Goal: Information Seeking & Learning: Learn about a topic

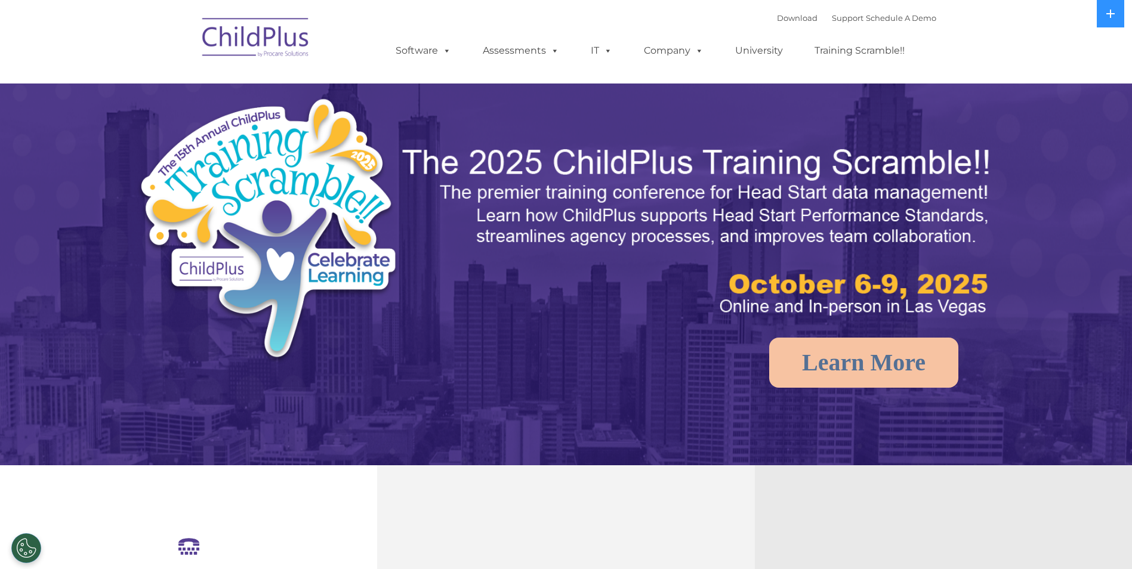
select select "MEDIUM"
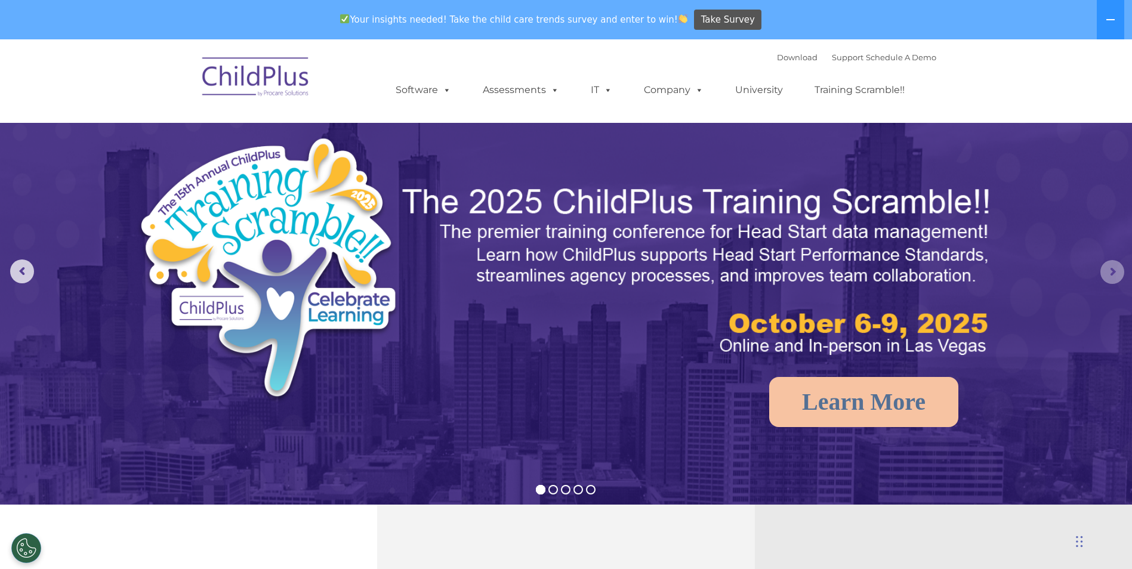
click at [1117, 270] on rs-arrow at bounding box center [1113, 272] width 24 height 24
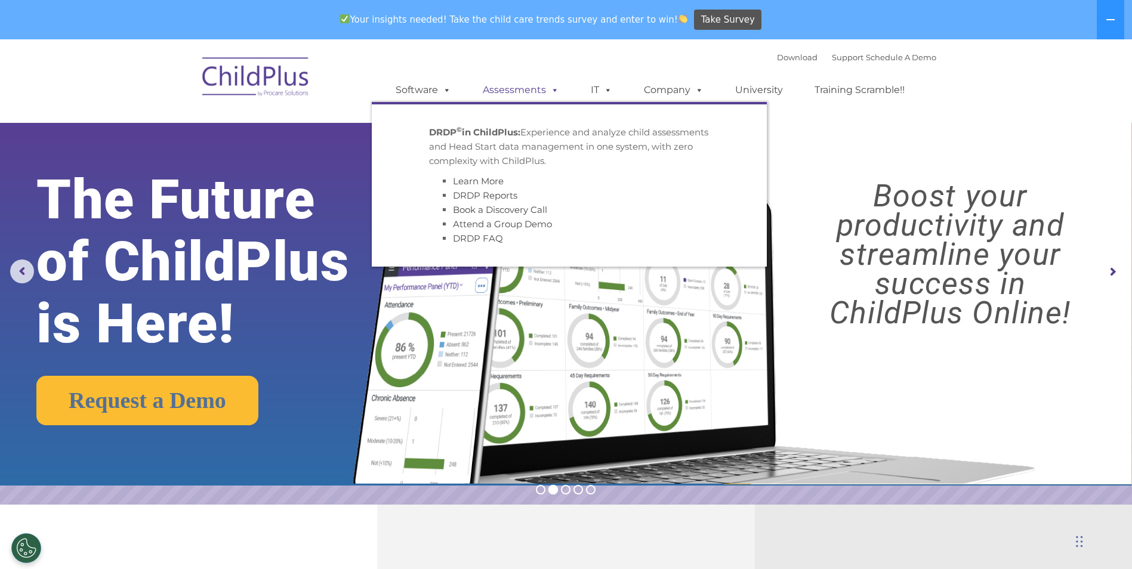
click at [508, 88] on link "Assessments" at bounding box center [521, 90] width 100 height 24
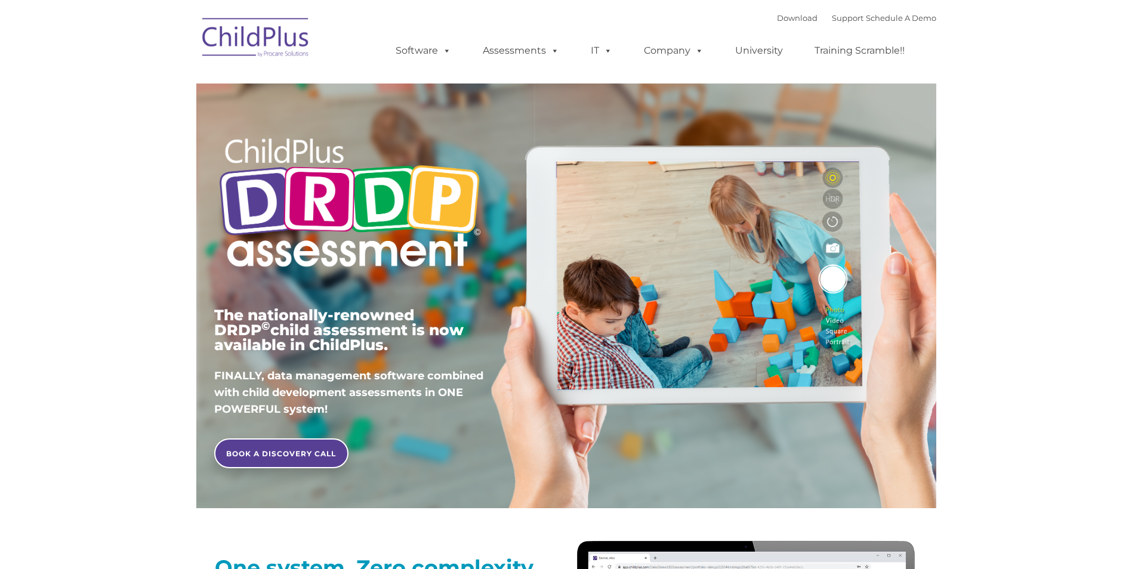
type input ""
